Goal: Task Accomplishment & Management: Manage account settings

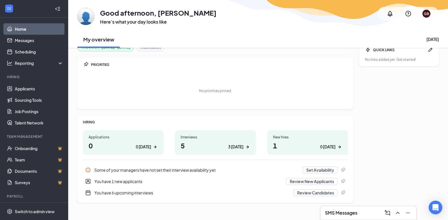
scroll to position [16, 0]
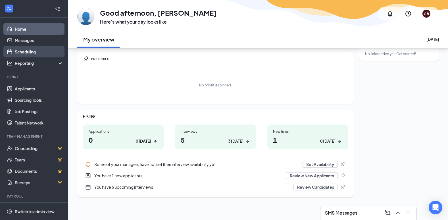
click at [22, 49] on link "Scheduling" at bounding box center [39, 51] width 49 height 11
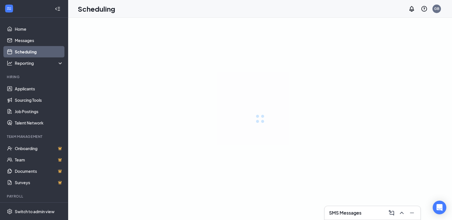
drag, startPoint x: 22, startPoint y: 49, endPoint x: 42, endPoint y: 73, distance: 31.8
click at [22, 49] on link "Scheduling" at bounding box center [39, 51] width 49 height 11
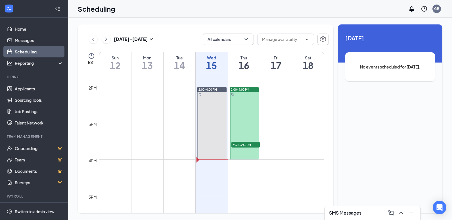
scroll to position [477, 0]
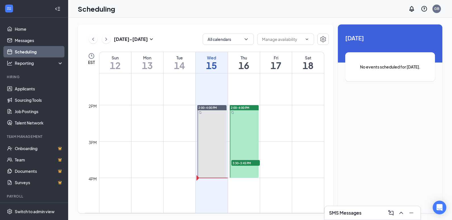
click at [247, 163] on span "3:30-3:45 PM" at bounding box center [245, 163] width 28 height 6
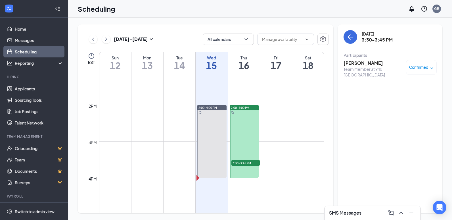
click at [354, 64] on h3 "[PERSON_NAME]" at bounding box center [374, 63] width 60 height 6
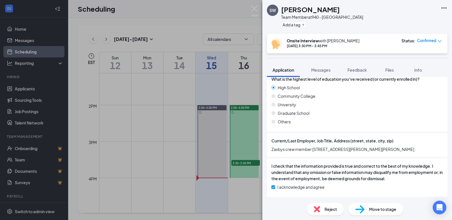
scroll to position [477, 0]
click at [207, 127] on div "SW [PERSON_NAME] Team Member at 940 - [GEOGRAPHIC_DATA] Add a tag Onsite Interv…" at bounding box center [226, 110] width 452 height 220
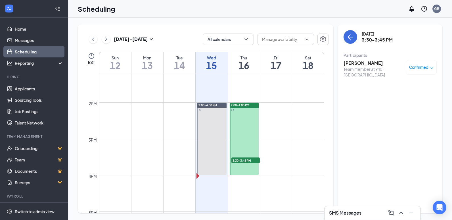
scroll to position [477, 0]
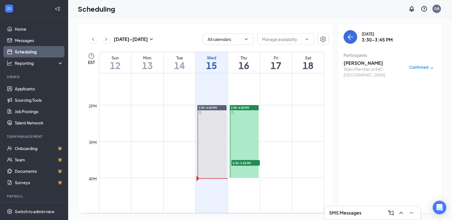
click at [246, 162] on span "3:30-3:45 PM" at bounding box center [245, 163] width 28 height 6
